Goal: Information Seeking & Learning: Learn about a topic

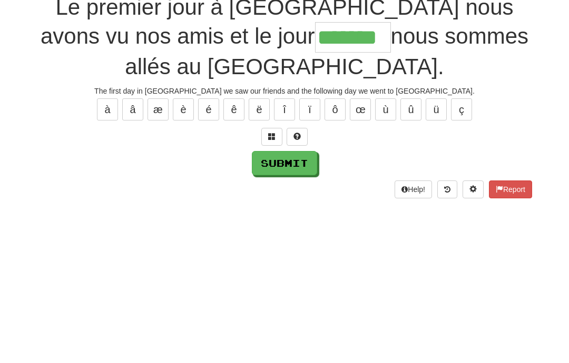
type input "*******"
click at [311, 262] on button "Submit" at bounding box center [284, 274] width 65 height 24
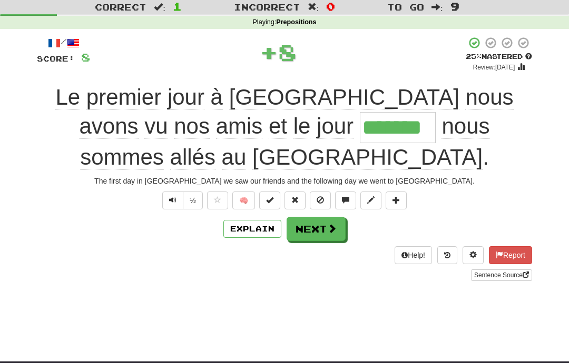
scroll to position [28, 0]
click at [333, 217] on button "Next" at bounding box center [315, 229] width 59 height 24
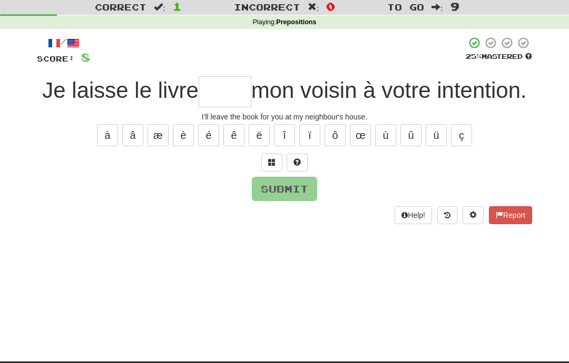
scroll to position [27, 0]
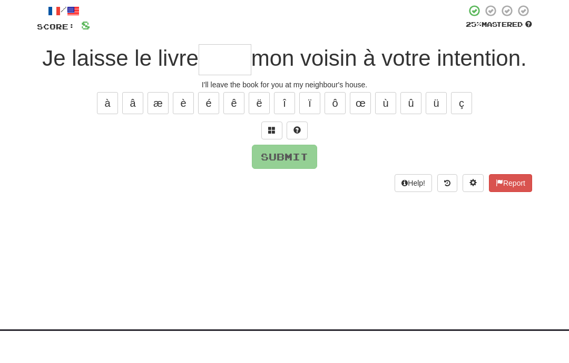
type input "*"
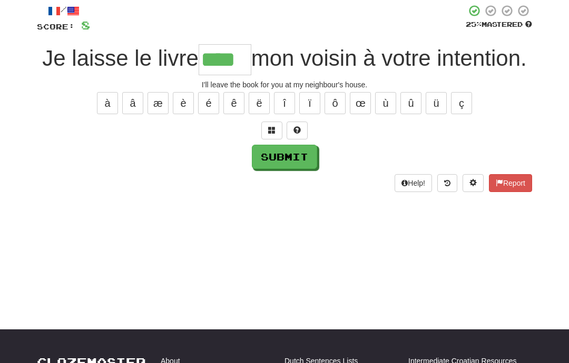
type input "****"
click at [298, 169] on button "Submit" at bounding box center [284, 157] width 65 height 24
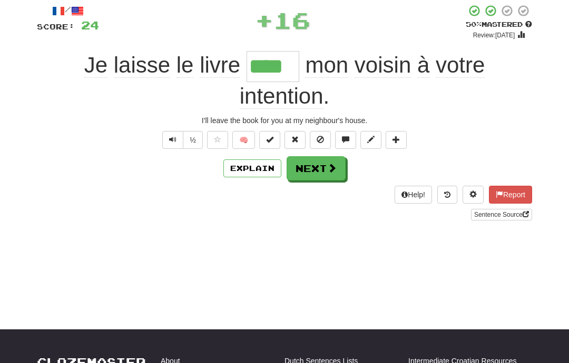
click at [328, 179] on button "Next" at bounding box center [315, 168] width 59 height 24
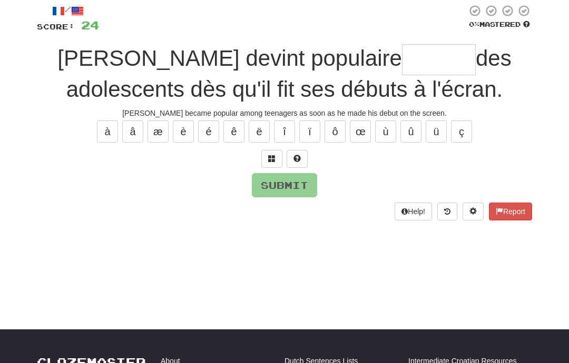
type input "*"
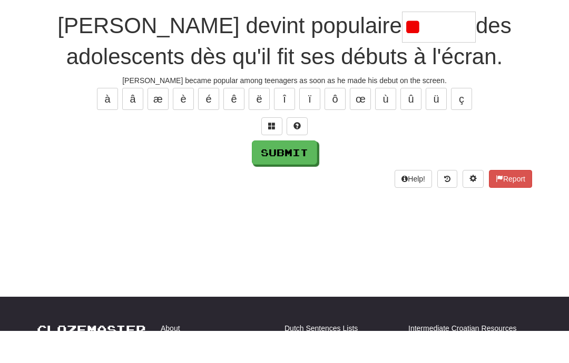
click at [302, 140] on div "/ Score: 24 0 % Mastered Tom devint populaire ** des adolescents dès qu'il fit …" at bounding box center [284, 112] width 495 height 216
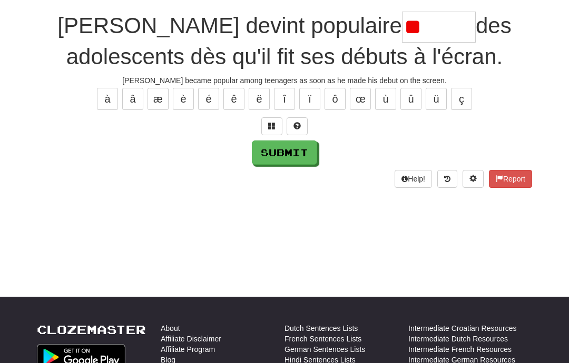
click at [298, 133] on button at bounding box center [296, 126] width 21 height 18
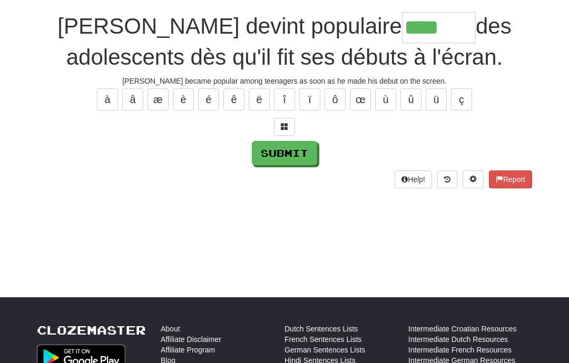
click at [217, 105] on button "é" at bounding box center [208, 99] width 21 height 22
click at [190, 101] on button "è" at bounding box center [183, 99] width 21 height 22
type input "******"
click at [305, 154] on button "Submit" at bounding box center [284, 153] width 65 height 24
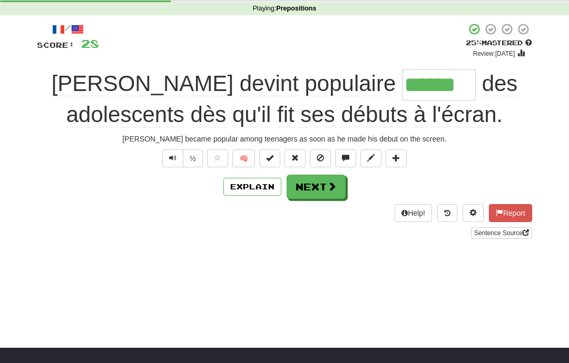
scroll to position [46, 0]
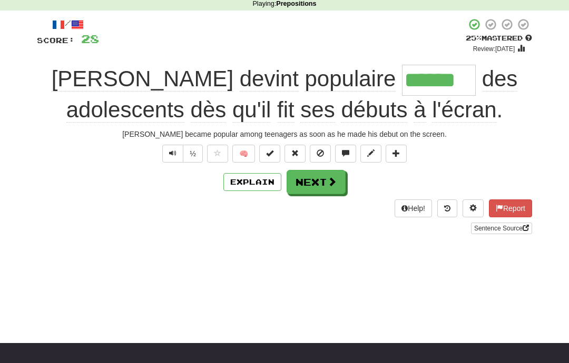
click at [321, 184] on button "Next" at bounding box center [315, 182] width 59 height 24
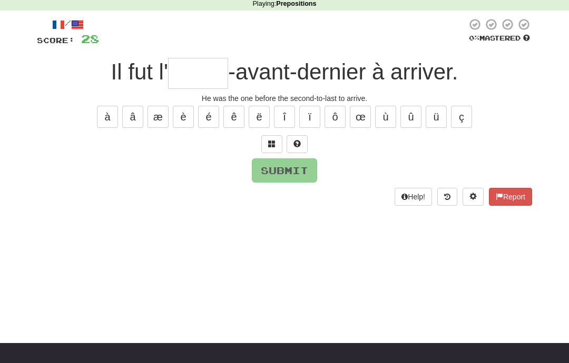
type input "*"
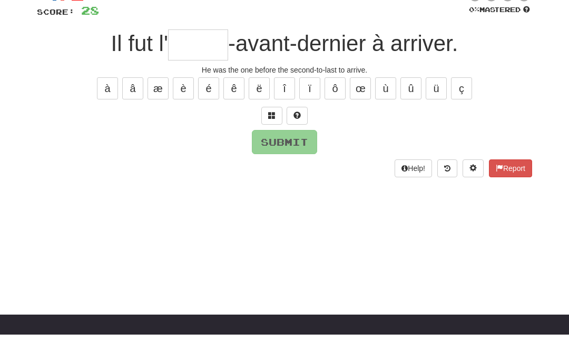
click at [303, 135] on button at bounding box center [296, 144] width 21 height 18
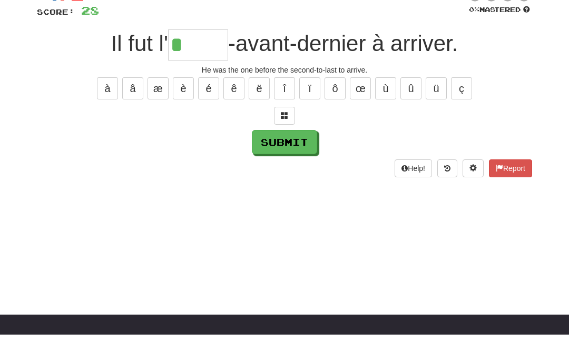
click at [286, 140] on span at bounding box center [284, 143] width 7 height 7
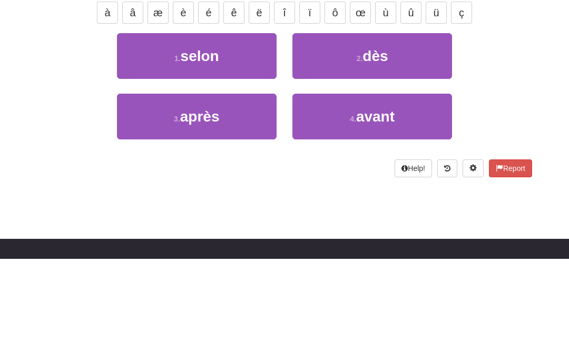
click at [267, 198] on button "3 . après" at bounding box center [197, 221] width 160 height 46
type input "*****"
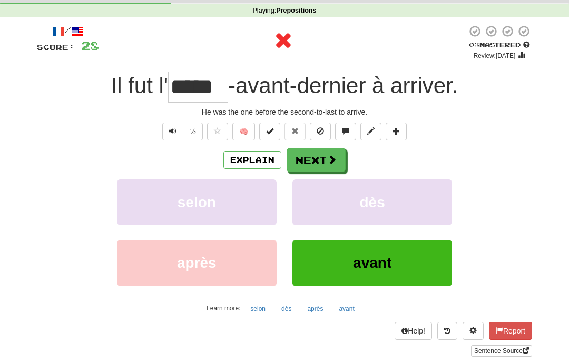
scroll to position [39, 0]
click at [334, 157] on span at bounding box center [331, 159] width 9 height 9
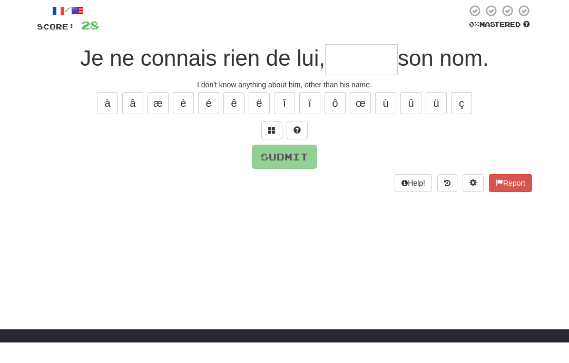
type input "*"
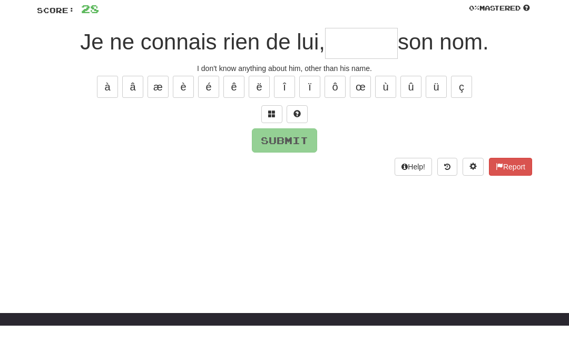
click at [303, 143] on button at bounding box center [296, 152] width 21 height 18
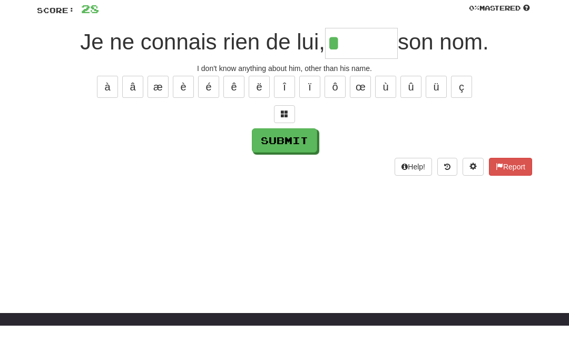
click at [288, 143] on button at bounding box center [284, 152] width 21 height 18
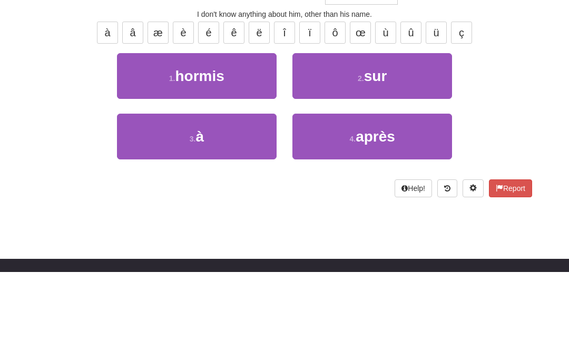
click at [252, 145] on button "1 . hormis" at bounding box center [197, 168] width 160 height 46
type input "******"
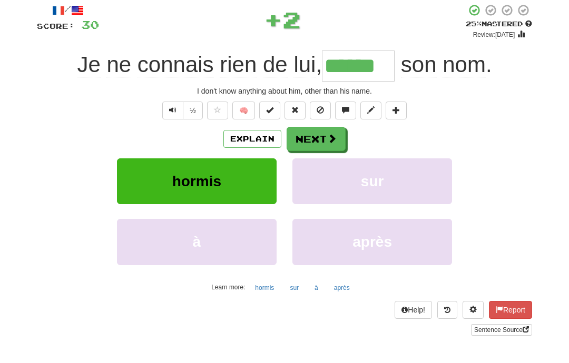
scroll to position [60, 0]
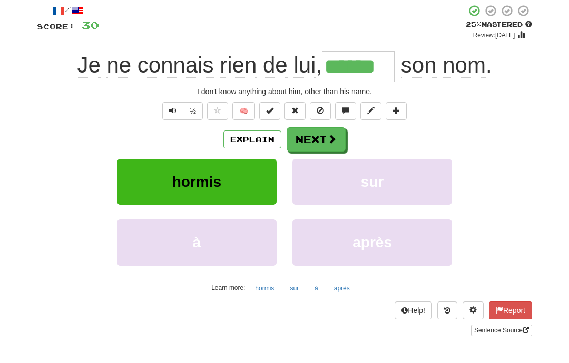
click at [331, 147] on button "Next" at bounding box center [315, 139] width 59 height 24
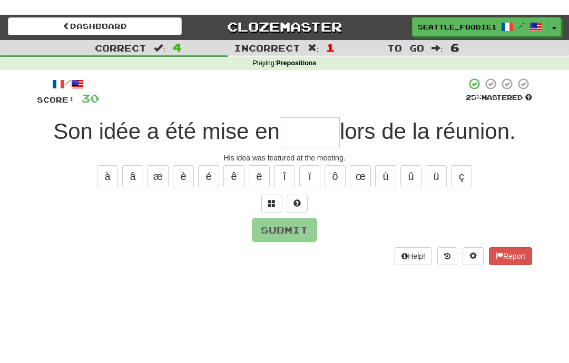
scroll to position [0, 0]
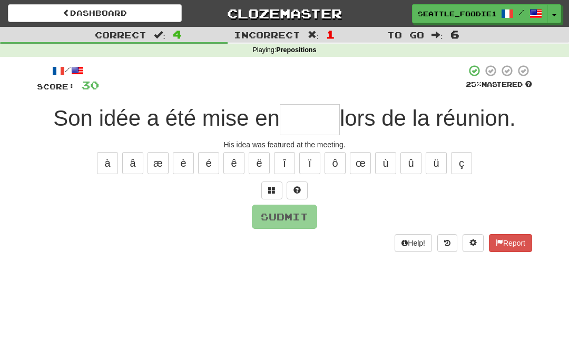
click at [113, 14] on link "Dashboard" at bounding box center [95, 13] width 174 height 18
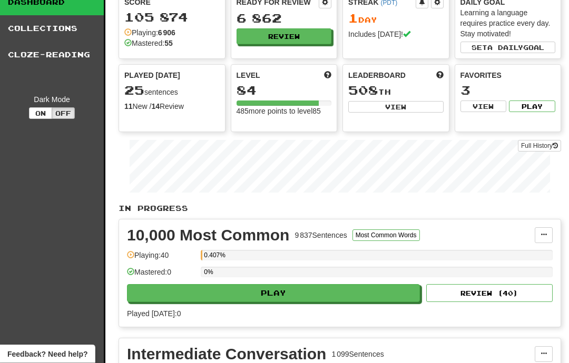
scroll to position [43, 0]
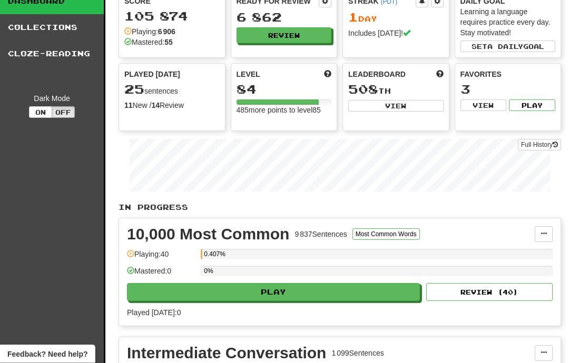
click at [35, 58] on link "Cloze-Reading" at bounding box center [52, 54] width 104 height 26
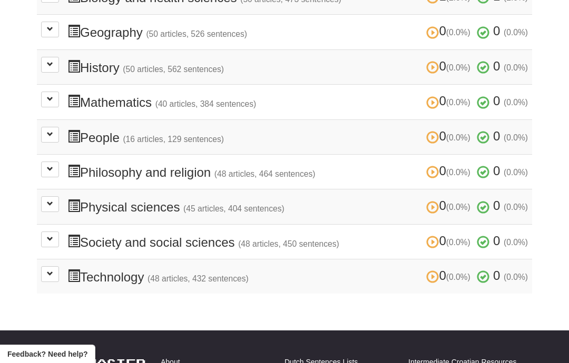
scroll to position [382, 0]
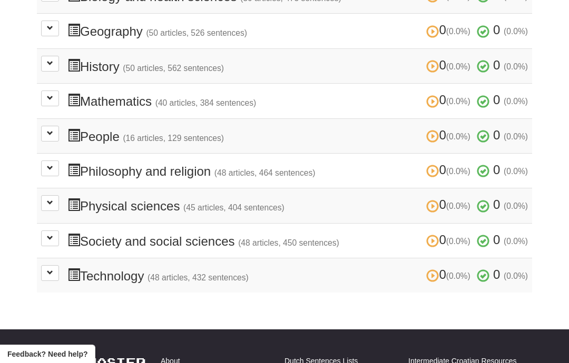
click at [43, 128] on button at bounding box center [50, 134] width 18 height 16
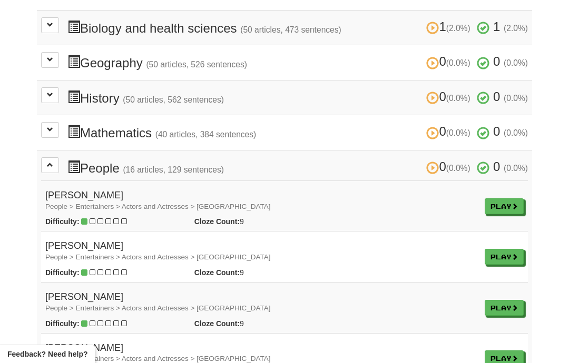
scroll to position [358, 0]
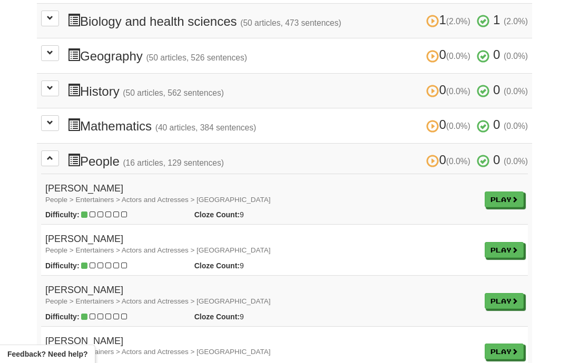
click at [46, 151] on button at bounding box center [50, 159] width 18 height 16
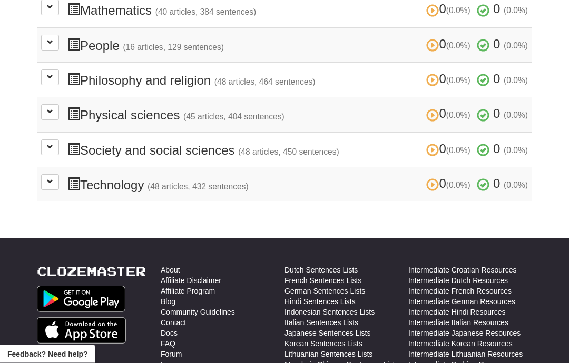
scroll to position [473, 0]
click at [44, 105] on button at bounding box center [50, 112] width 18 height 16
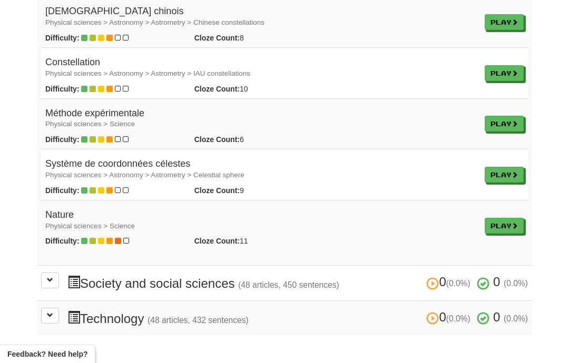
scroll to position [2639, 0]
click at [42, 201] on td "Nature Physical sciences > Science Difficulty: Cloze Count: 11 Play" at bounding box center [260, 226] width 439 height 51
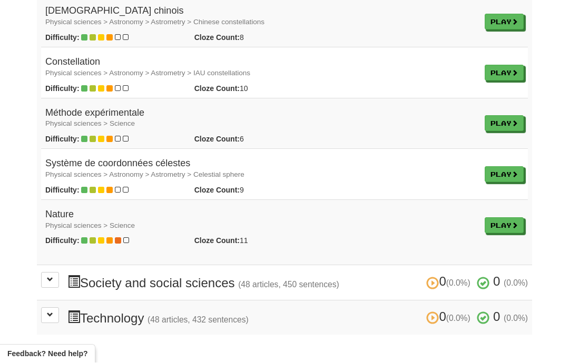
scroll to position [2640, 0]
click at [511, 217] on link "Play" at bounding box center [503, 225] width 39 height 16
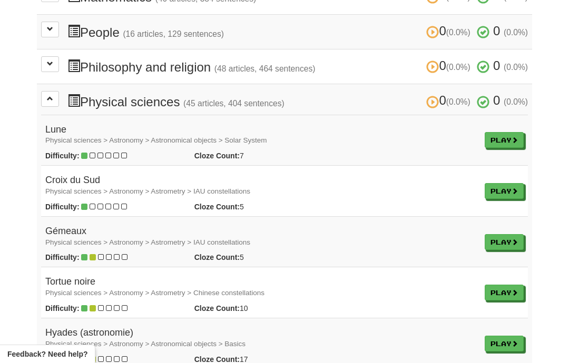
scroll to position [487, 0]
click at [44, 94] on button at bounding box center [50, 99] width 18 height 16
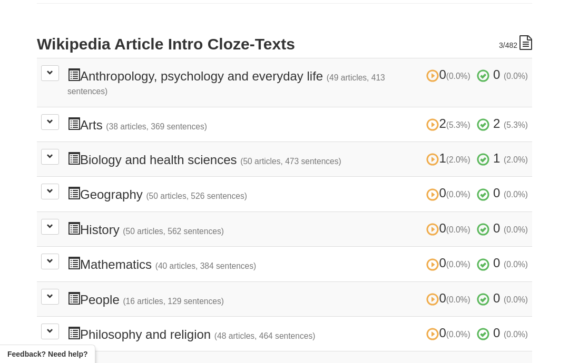
scroll to position [221, 0]
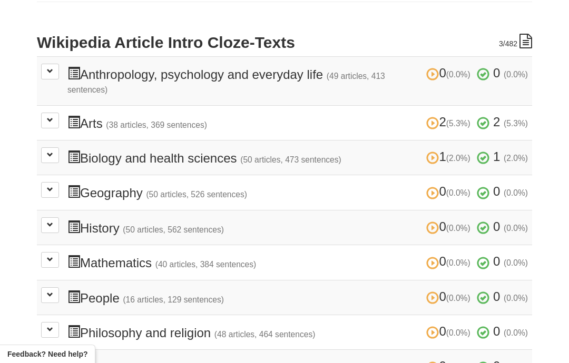
click at [43, 120] on button at bounding box center [50, 121] width 18 height 16
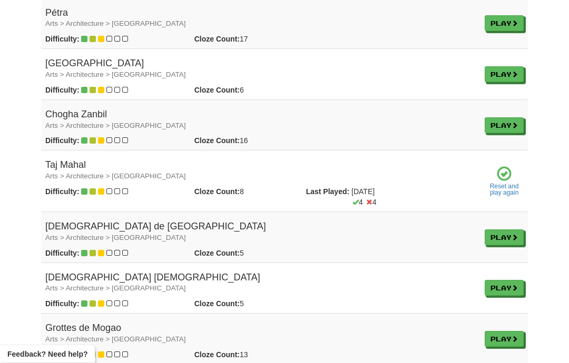
scroll to position [1784, 0]
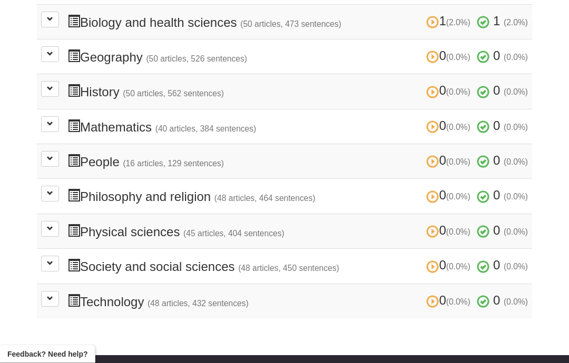
scroll to position [2321, 0]
click at [45, 256] on button at bounding box center [50, 264] width 18 height 16
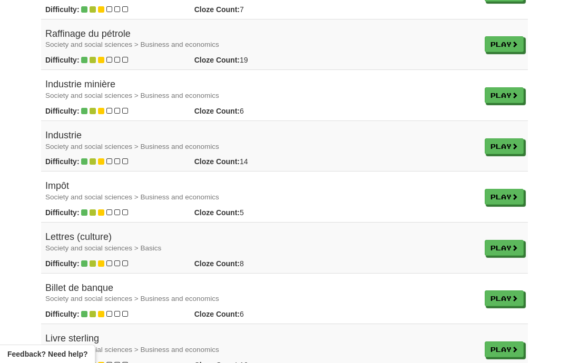
scroll to position [4209, 0]
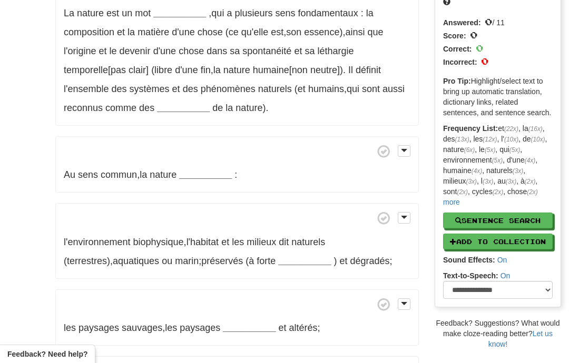
scroll to position [112, 0]
click at [185, 15] on strong "__________" at bounding box center [179, 13] width 53 height 11
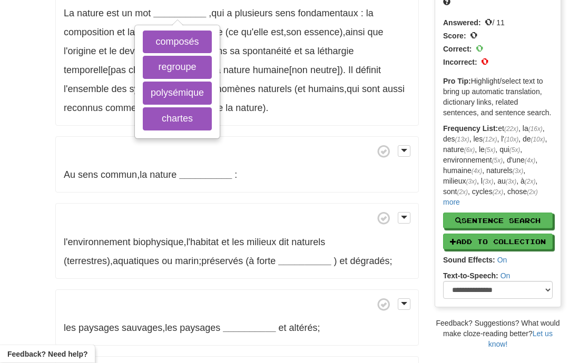
scroll to position [113, 0]
click at [201, 43] on button "composés" at bounding box center [177, 42] width 69 height 23
click at [293, 145] on span at bounding box center [237, 151] width 346 height 13
click at [197, 91] on button "polysémique" at bounding box center [177, 93] width 69 height 23
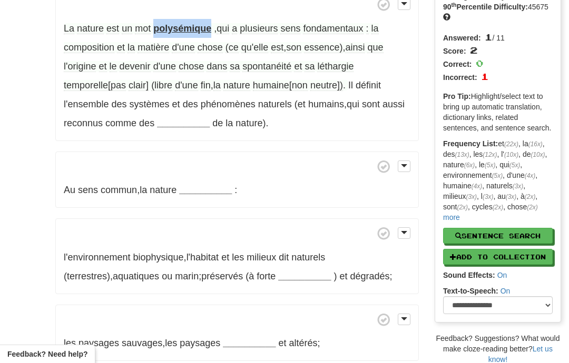
scroll to position [96, 0]
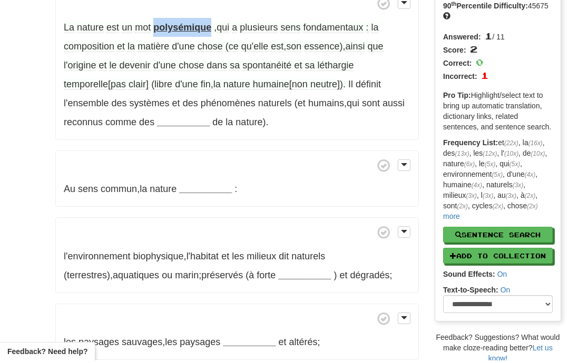
click at [304, 106] on span "(et" at bounding box center [299, 106] width 11 height 11
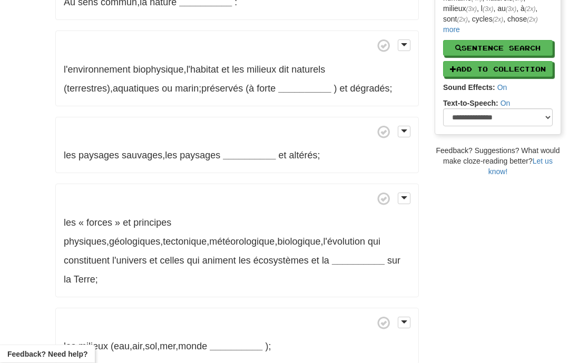
scroll to position [288, 0]
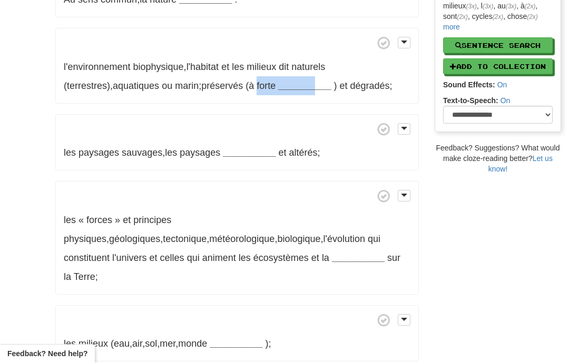
click at [283, 123] on span at bounding box center [237, 129] width 346 height 13
click at [278, 82] on strong "__________" at bounding box center [304, 86] width 53 height 11
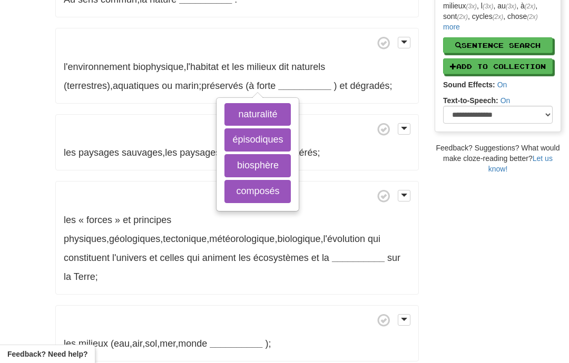
click at [344, 131] on span at bounding box center [237, 129] width 346 height 13
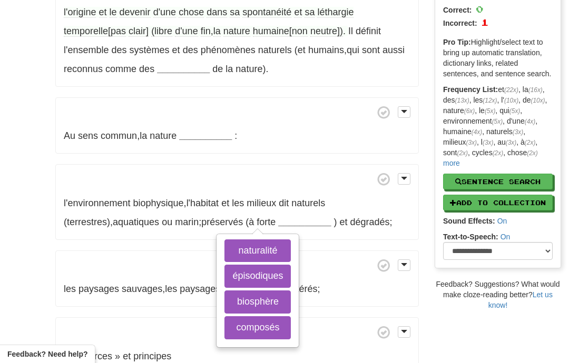
scroll to position [140, 0]
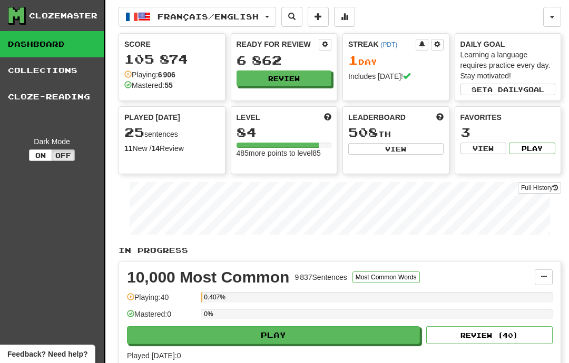
click at [16, 101] on link "Cloze-Reading" at bounding box center [52, 97] width 104 height 26
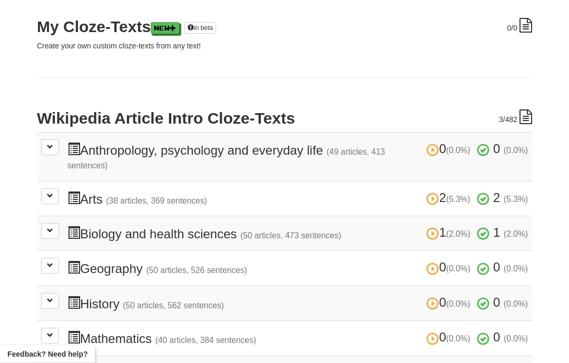
scroll to position [145, 0]
click at [46, 229] on button at bounding box center [50, 231] width 18 height 16
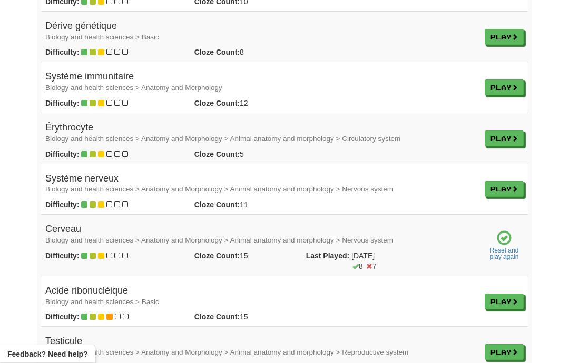
scroll to position [1703, 0]
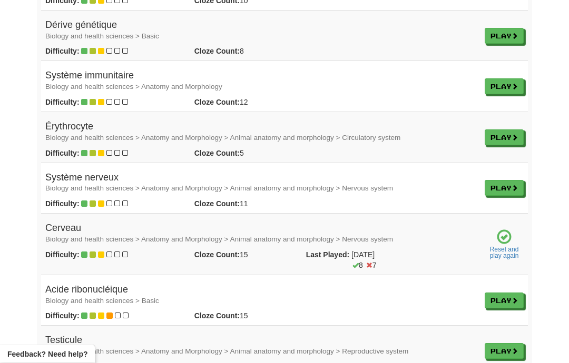
click at [61, 251] on strong "Difficulty:" at bounding box center [62, 255] width 34 height 8
click at [70, 251] on strong "Difficulty:" at bounding box center [62, 255] width 34 height 8
click at [515, 185] on span at bounding box center [514, 188] width 6 height 6
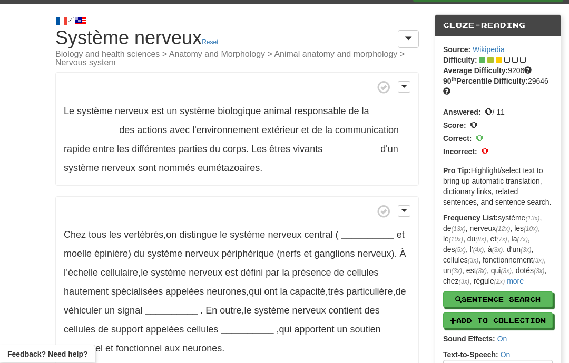
scroll to position [23, 0]
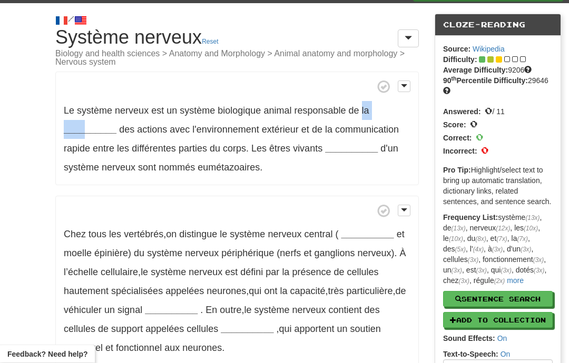
click at [40, 126] on div "/ Cloze-[GEOGRAPHIC_DATA] Système nerveux Reset Biology and health sciences > A…" at bounding box center [284, 370] width 569 height 732
click at [81, 133] on strong "__________" at bounding box center [90, 130] width 53 height 11
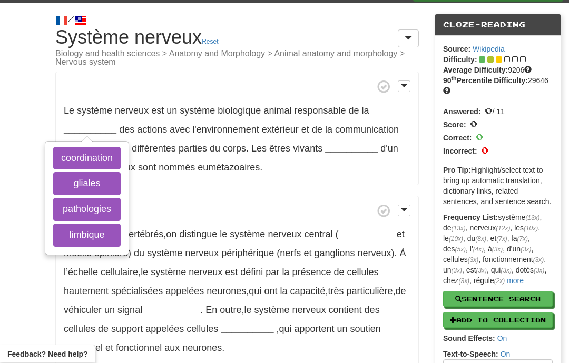
scroll to position [24, 0]
click at [77, 162] on button "coordination" at bounding box center [86, 158] width 67 height 23
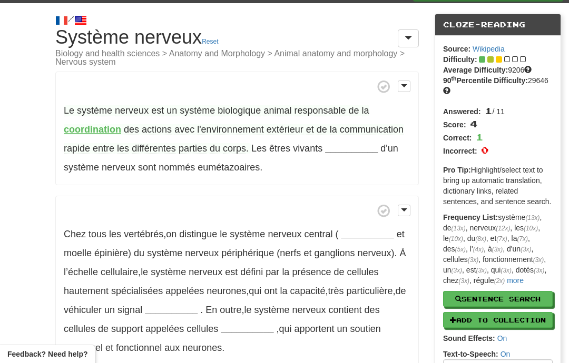
click at [353, 145] on strong "__________" at bounding box center [351, 148] width 53 height 11
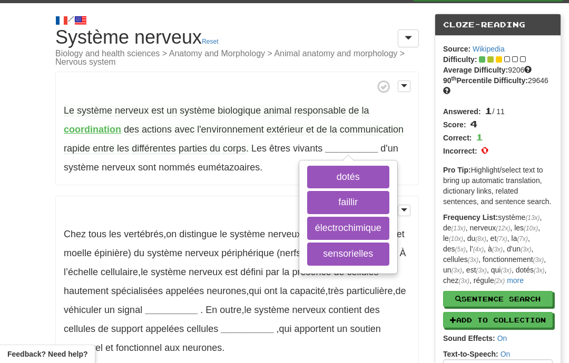
click at [364, 203] on button "faillir" at bounding box center [348, 202] width 82 height 23
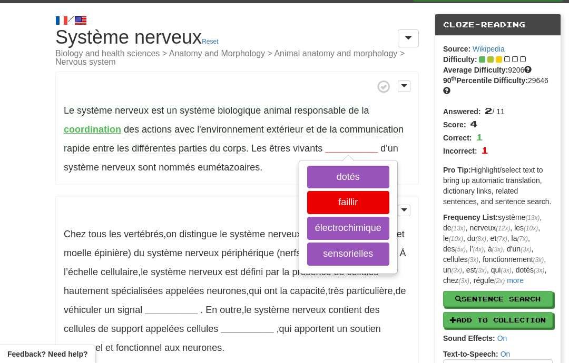
click at [370, 176] on button "dotés" at bounding box center [348, 177] width 82 height 23
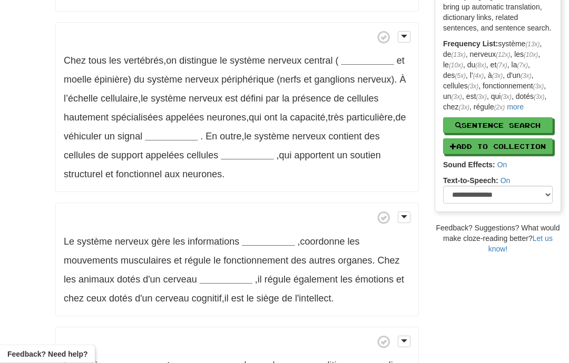
scroll to position [201, 0]
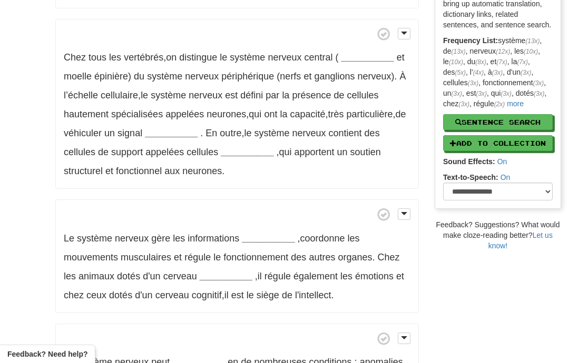
click at [370, 59] on strong "__________" at bounding box center [367, 57] width 53 height 11
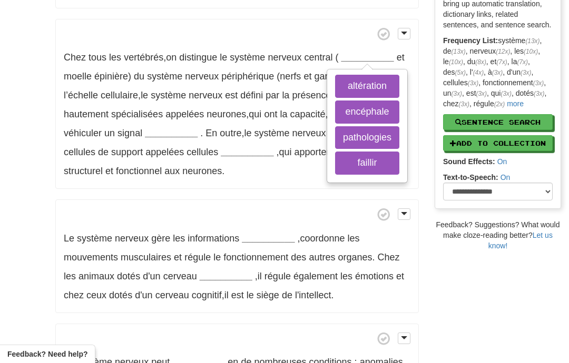
click at [376, 141] on button "pathologies" at bounding box center [367, 137] width 64 height 23
click at [387, 115] on button "encéphale" at bounding box center [367, 112] width 64 height 23
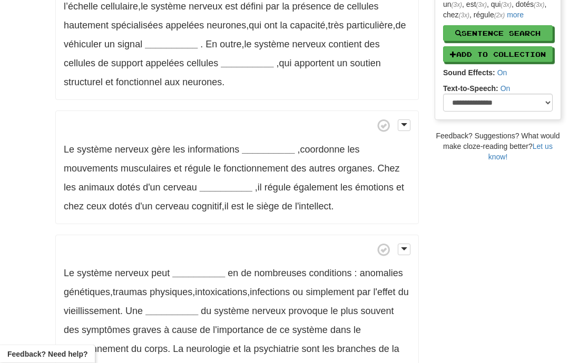
scroll to position [290, 0]
click at [171, 48] on strong "__________" at bounding box center [171, 43] width 53 height 11
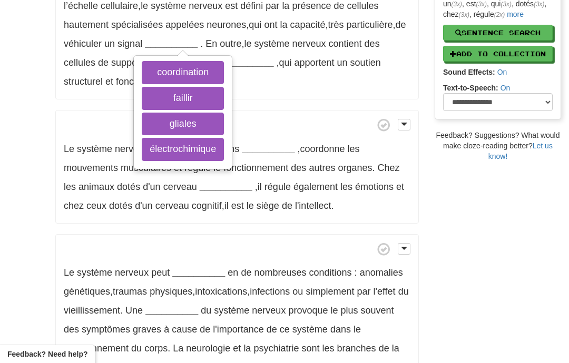
click at [165, 156] on button "électrochimique" at bounding box center [183, 149] width 82 height 23
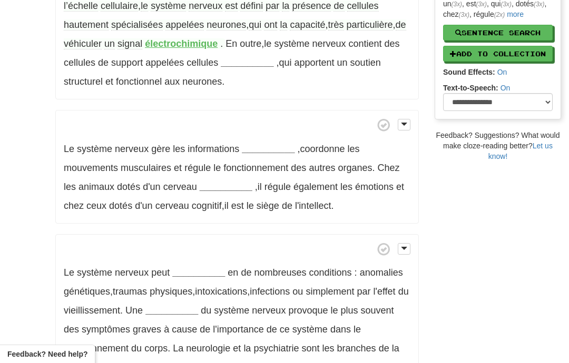
click at [268, 63] on strong "__________" at bounding box center [247, 62] width 53 height 11
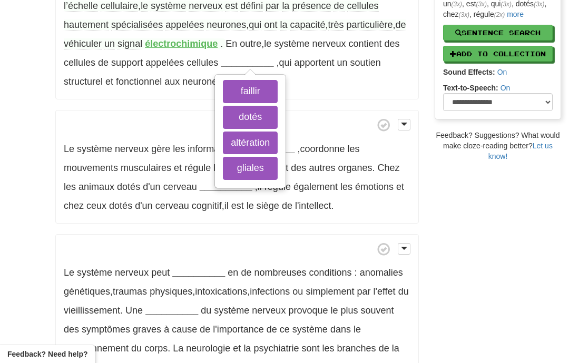
click at [278, 116] on button "dotés" at bounding box center [250, 117] width 55 height 23
click at [278, 172] on button "gliales" at bounding box center [250, 168] width 55 height 23
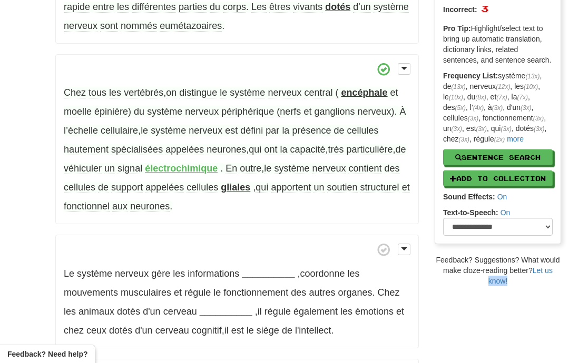
scroll to position [165, 0]
